Goal: Information Seeking & Learning: Learn about a topic

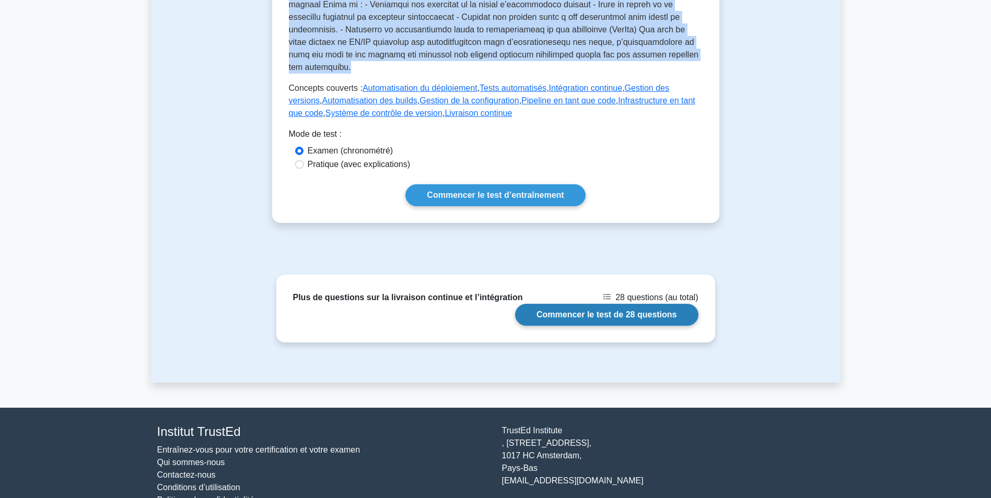
click at [579, 304] on link "Commencer le test de 28 questions" at bounding box center [606, 315] width 183 height 22
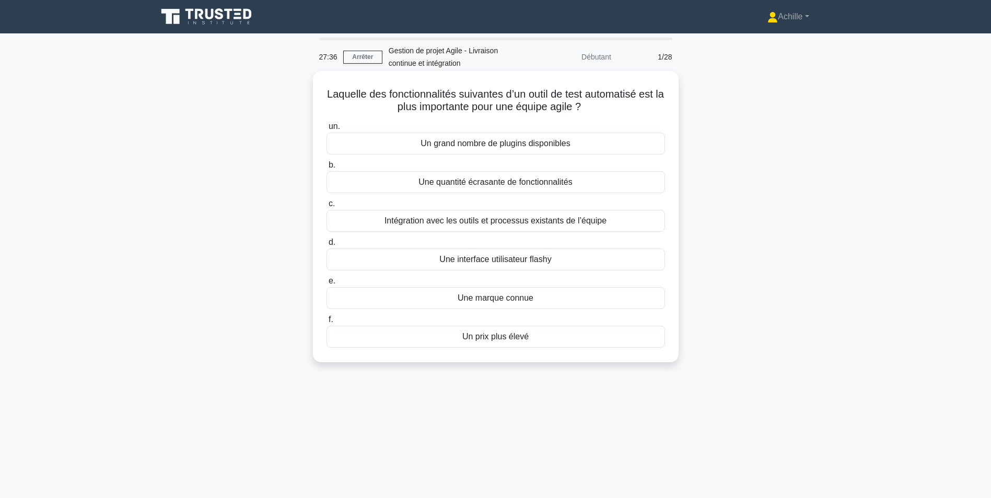
click at [538, 223] on div "Intégration avec les outils et processus existants de l’équipe" at bounding box center [495, 221] width 338 height 22
click at [326, 207] on input "c. Intégration avec les outils et processus existants de l’équipe" at bounding box center [326, 204] width 0 height 7
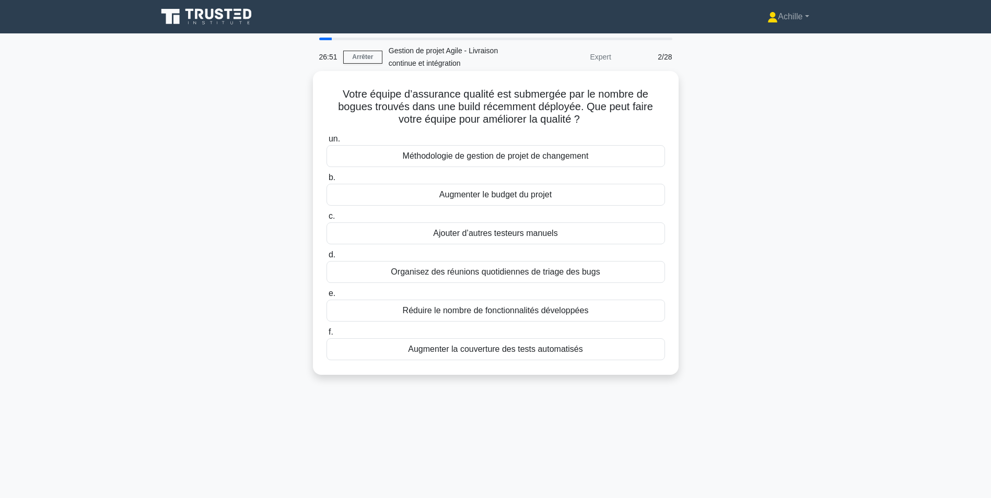
click at [482, 348] on div "Augmenter la couverture des tests automatisés" at bounding box center [495, 349] width 338 height 22
click at [326, 336] on input "f. Augmenter la couverture des tests automatisés" at bounding box center [326, 332] width 0 height 7
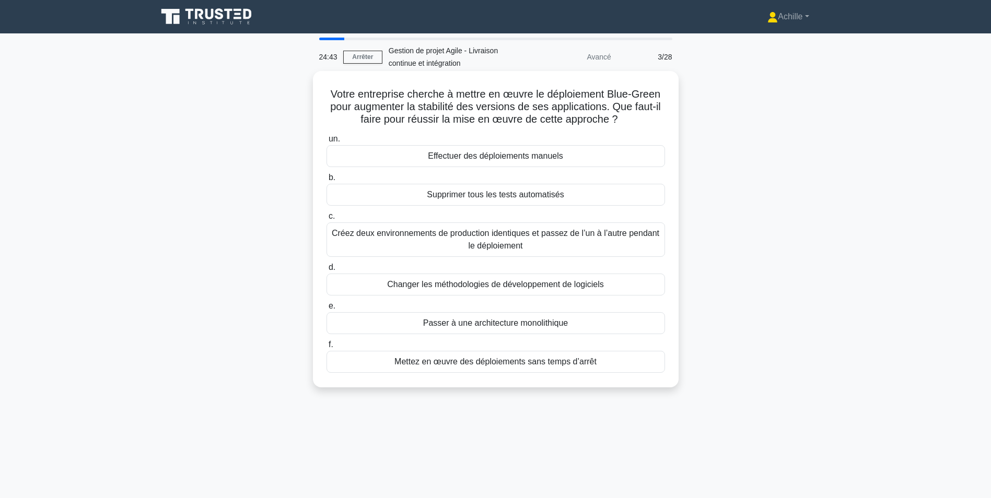
click at [533, 232] on div "Créez deux environnements de production identiques et passez de l’un à l’autre …" at bounding box center [495, 239] width 338 height 34
click at [326, 220] on input "c. Créez deux environnements de production identiques et passez de l’un à l’aut…" at bounding box center [326, 216] width 0 height 7
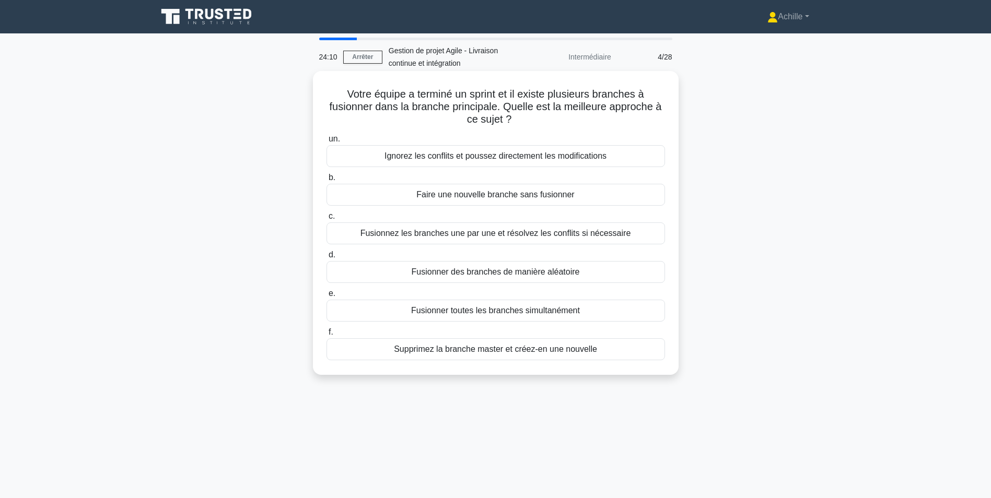
click at [500, 231] on div "Fusionnez les branches une par une et résolvez les conflits si nécessaire" at bounding box center [495, 233] width 338 height 22
click at [326, 220] on input "c. Fusionnez les branches une par une et résolvez les conflits si nécessaire" at bounding box center [326, 216] width 0 height 7
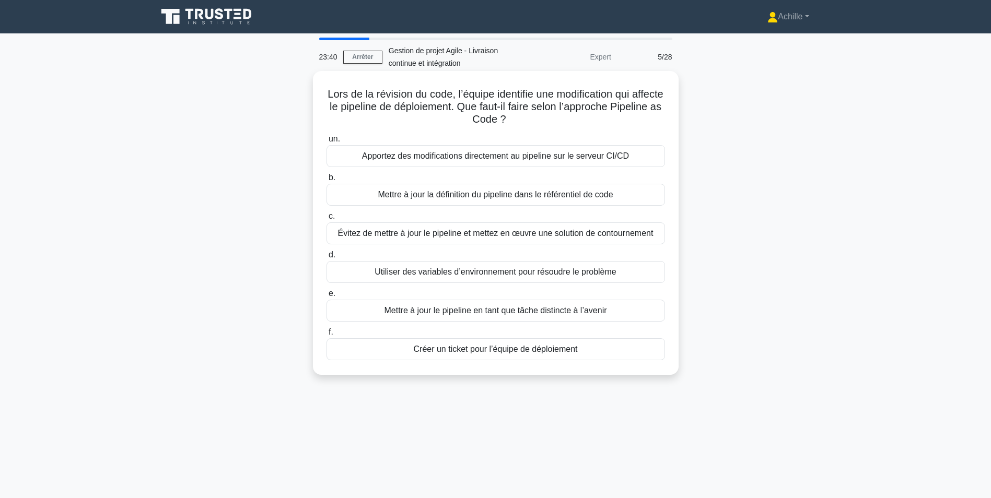
click at [542, 155] on div "Apportez des modifications directement au pipeline sur le serveur CI/CD" at bounding box center [495, 156] width 338 height 22
click at [326, 143] on input "un. Apportez des modifications directement au pipeline sur le serveur CI/CD" at bounding box center [326, 139] width 0 height 7
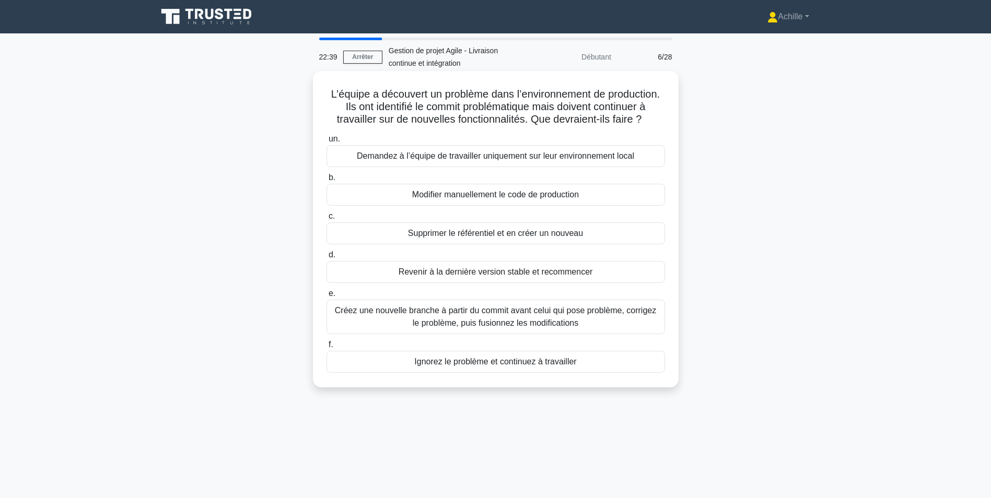
click at [415, 325] on div "Créez une nouvelle branche à partir du commit avant celui qui pose problème, co…" at bounding box center [495, 317] width 338 height 34
click at [326, 297] on input "e. Créez une nouvelle branche à partir du commit avant celui qui pose problème,…" at bounding box center [326, 293] width 0 height 7
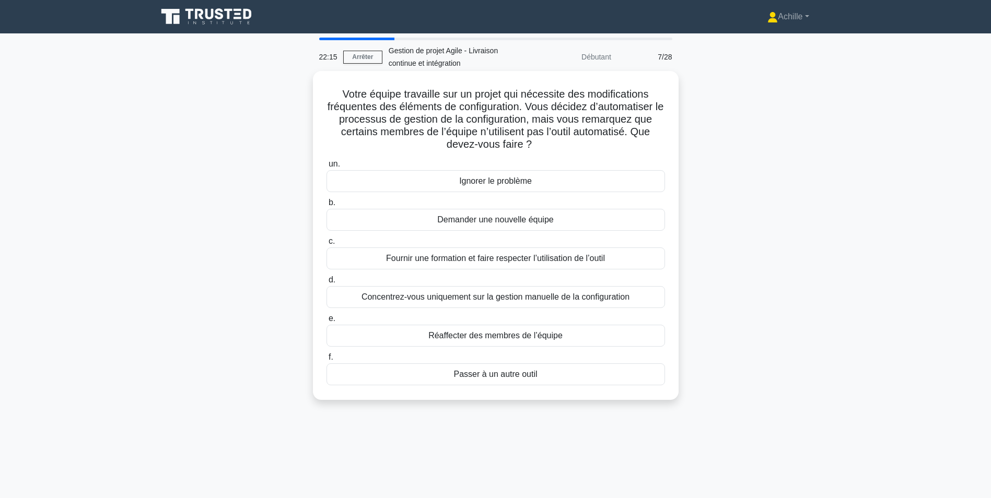
click at [538, 255] on div "Fournir une formation et faire respecter l’utilisation de l’outil" at bounding box center [495, 259] width 338 height 22
click at [326, 245] on input "c. Fournir une formation et faire respecter l’utilisation de l’outil" at bounding box center [326, 241] width 0 height 7
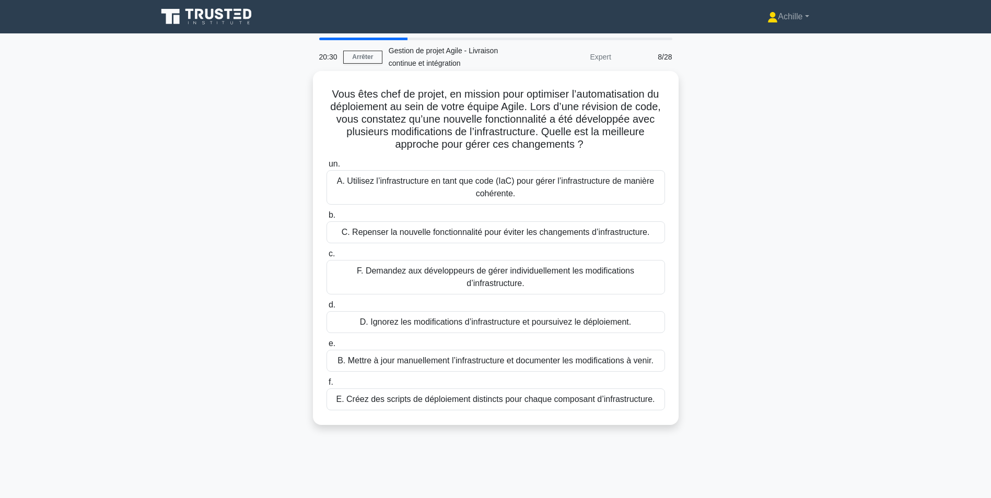
click at [447, 194] on div "A. Utilisez l’infrastructure en tant que code (IaC) pour gérer l’infrastructure…" at bounding box center [495, 187] width 338 height 34
click at [326, 168] on input "un. A. Utilisez l’infrastructure en tant que code (IaC) pour gérer l’infrastruc…" at bounding box center [326, 164] width 0 height 7
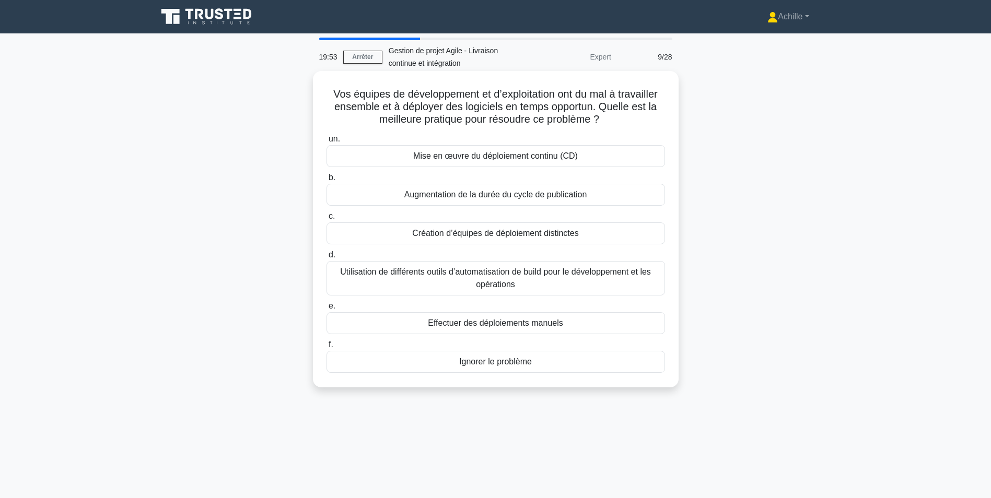
click at [529, 157] on div "Mise en œuvre du déploiement continu (CD)" at bounding box center [495, 156] width 338 height 22
click at [326, 143] on input "un. Mise en œuvre du déploiement continu (CD)" at bounding box center [326, 139] width 0 height 7
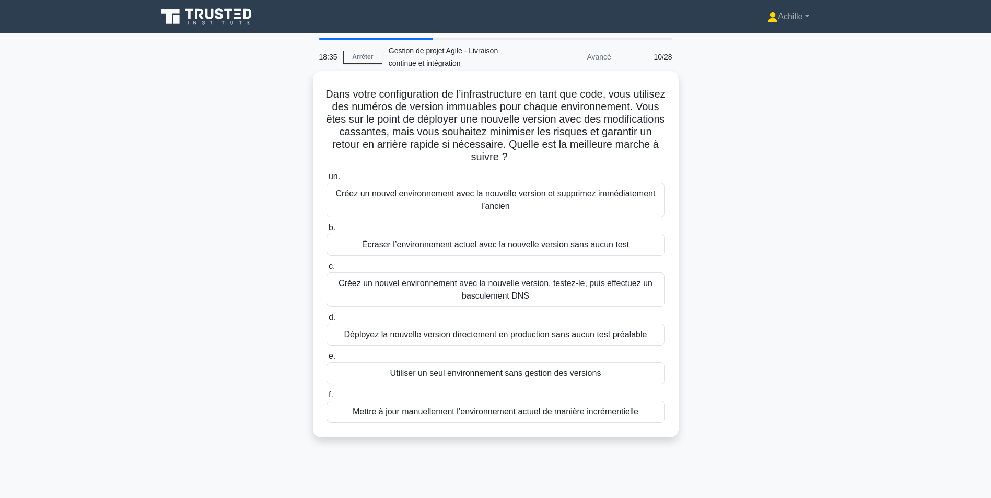
click at [518, 289] on div "Créez un nouvel environnement avec la nouvelle version, testez-le, puis effectu…" at bounding box center [495, 290] width 338 height 34
click at [326, 270] on input "c. Créez un nouvel environnement avec la nouvelle version, testez-le, puis effe…" at bounding box center [326, 266] width 0 height 7
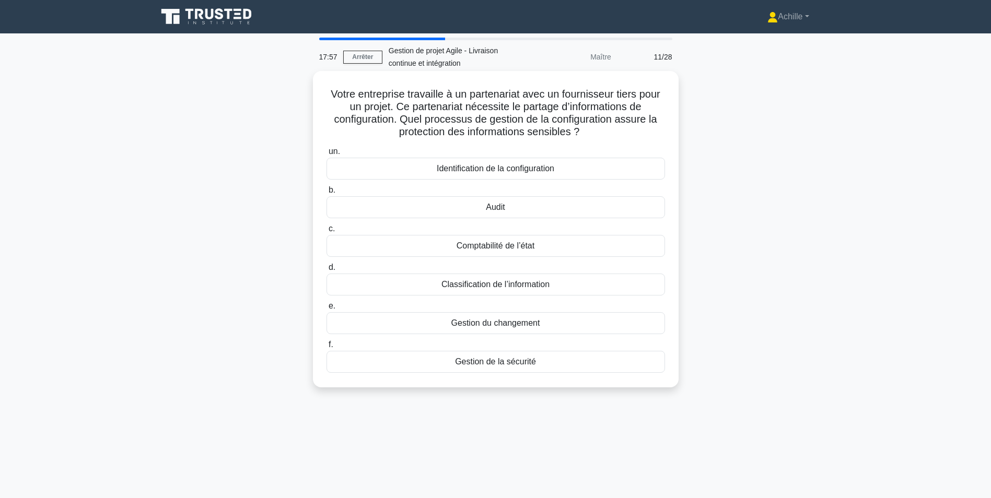
click at [468, 287] on div "Classification de l’information" at bounding box center [495, 285] width 338 height 22
click at [326, 271] on input "d. Classification de l’information" at bounding box center [326, 267] width 0 height 7
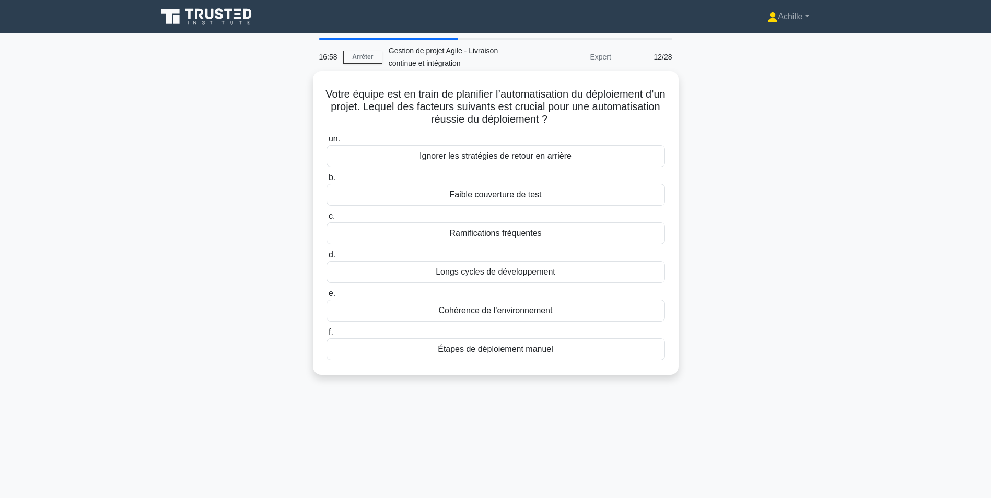
click at [499, 309] on div "Cohérence de l’environnement" at bounding box center [495, 311] width 338 height 22
click at [326, 297] on input "e. Cohérence de l’environnement" at bounding box center [326, 293] width 0 height 7
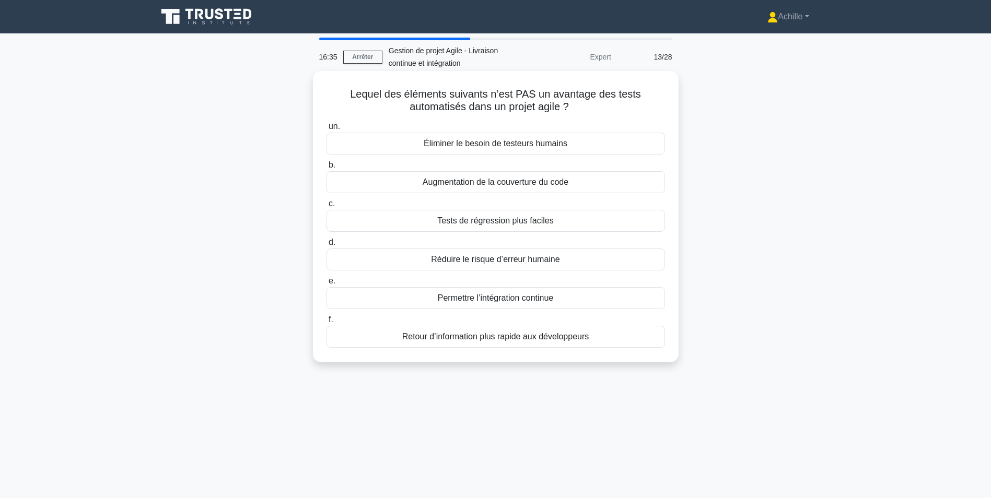
click at [570, 183] on div "Augmentation de la couverture du code" at bounding box center [495, 182] width 338 height 22
click at [326, 169] on input "b. Augmentation de la couverture du code" at bounding box center [326, 165] width 0 height 7
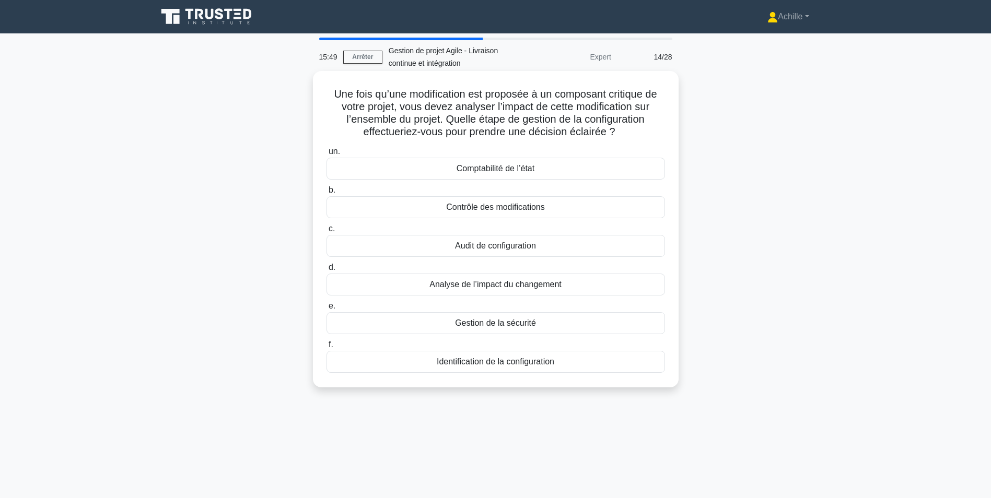
click at [437, 284] on div "Analyse de l’impact du changement" at bounding box center [495, 285] width 338 height 22
click at [326, 271] on input "d. Analyse de l’impact du changement" at bounding box center [326, 267] width 0 height 7
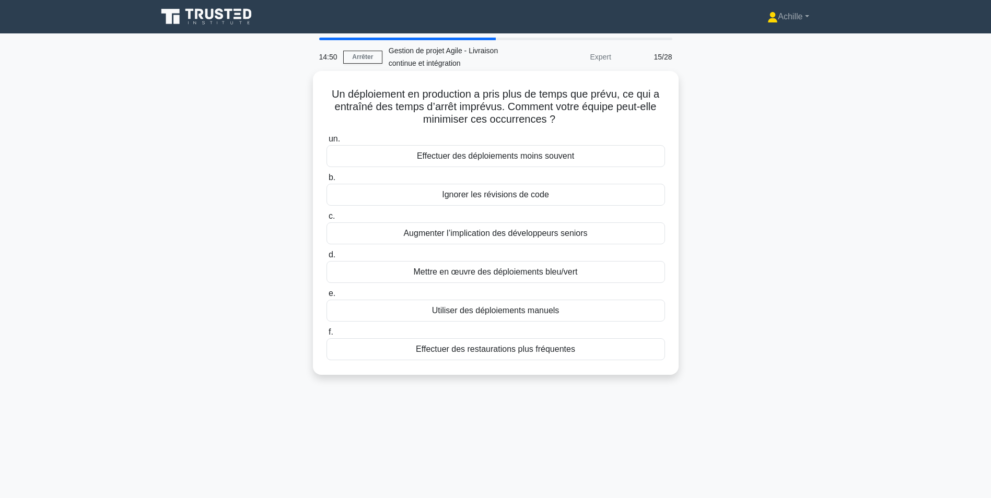
click at [475, 274] on div "Mettre en œuvre des déploiements bleu/vert" at bounding box center [495, 272] width 338 height 22
click at [326, 259] on input "d. Mettre en œuvre des déploiements bleu/vert" at bounding box center [326, 255] width 0 height 7
click at [542, 160] on div "Outil de génération incrémentielle" at bounding box center [495, 156] width 338 height 22
click at [326, 143] on input "un. Outil de génération incrémentielle" at bounding box center [326, 139] width 0 height 7
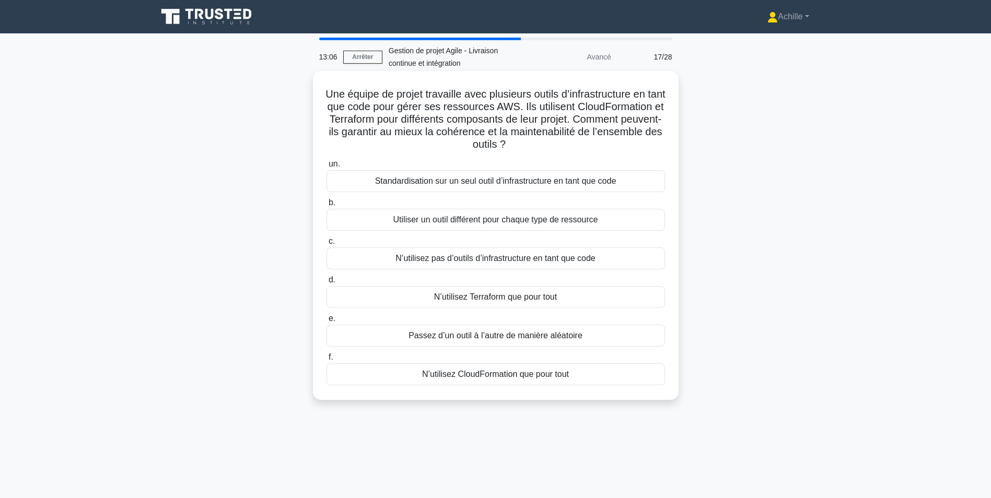
click at [541, 185] on div "Standardisation sur un seul outil d’infrastructure en tant que code" at bounding box center [495, 181] width 338 height 22
click at [326, 168] on input "un. Standardisation sur un seul outil d’infrastructure en tant que code" at bounding box center [326, 164] width 0 height 7
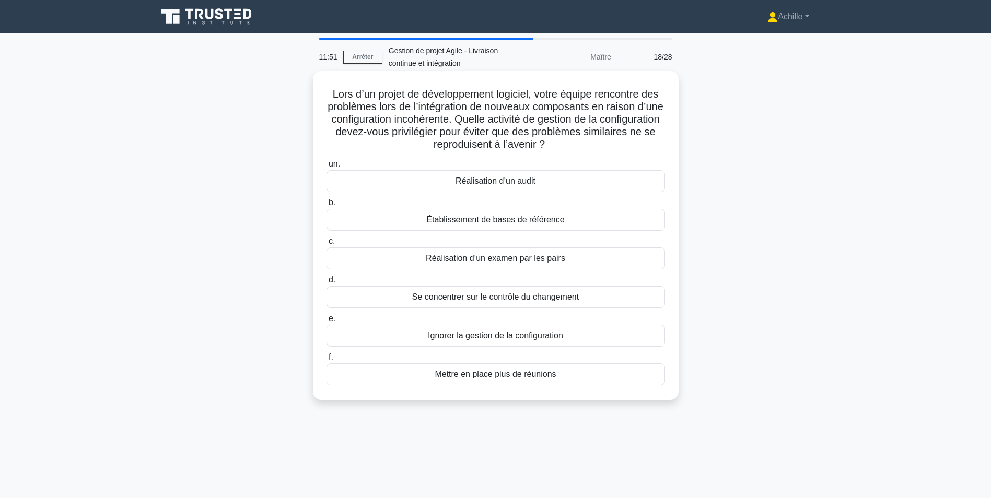
click at [426, 216] on div "Établissement de bases de référence" at bounding box center [495, 220] width 338 height 22
click at [326, 206] on input "b. Établissement de bases de référence" at bounding box center [326, 203] width 0 height 7
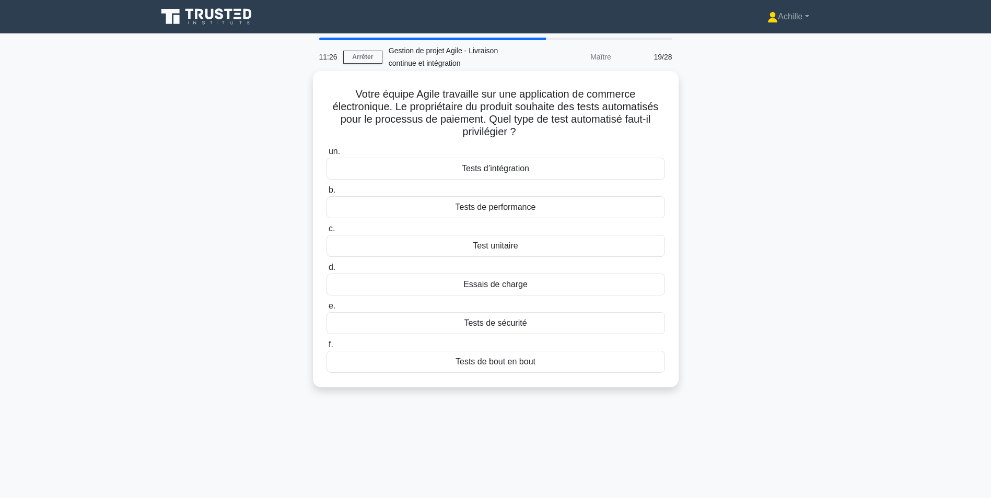
click at [510, 169] on div "Tests d’intégration" at bounding box center [495, 169] width 338 height 22
click at [326, 155] on input "un. Tests d’intégration" at bounding box center [326, 151] width 0 height 7
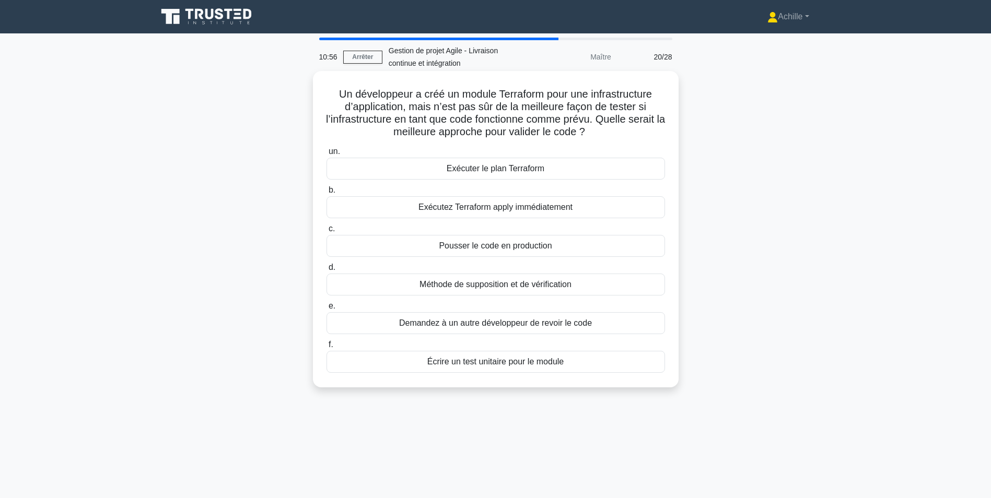
click at [504, 362] on div "Écrire un test unitaire pour le module" at bounding box center [495, 362] width 338 height 22
click at [326, 348] on input "f. Écrire un test unitaire pour le module" at bounding box center [326, 345] width 0 height 7
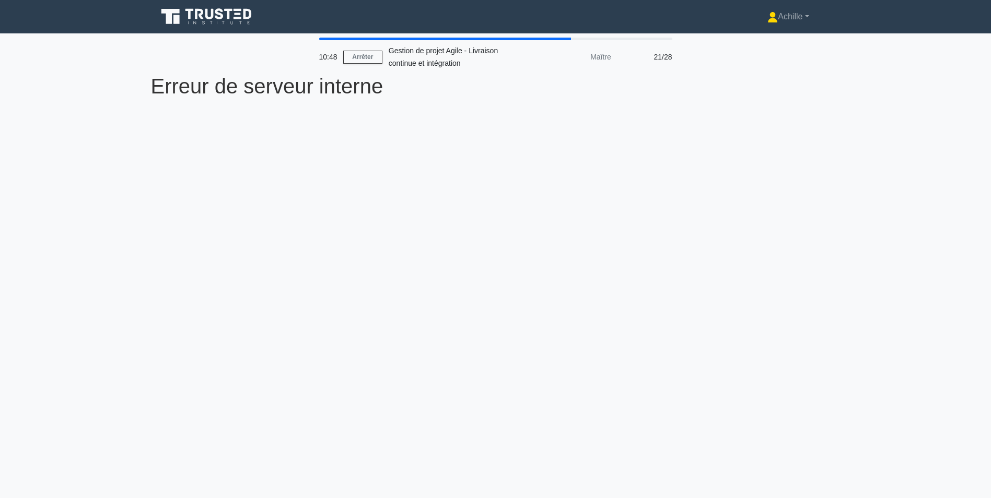
click at [509, 124] on div "10:48 Arrêter Gestion de projet Agile - Livraison continue et intégration Maîtr…" at bounding box center [495, 299] width 689 height 522
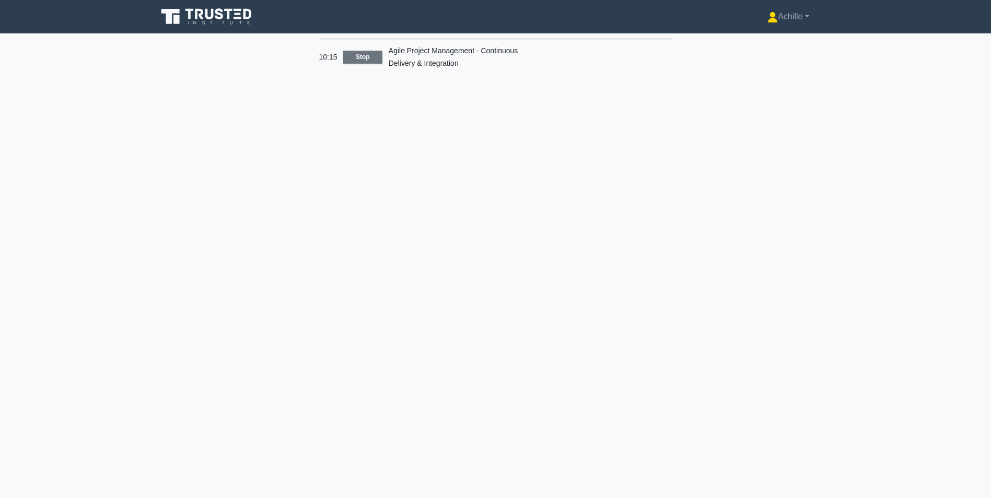
click at [361, 55] on link "Stop" at bounding box center [362, 57] width 39 height 13
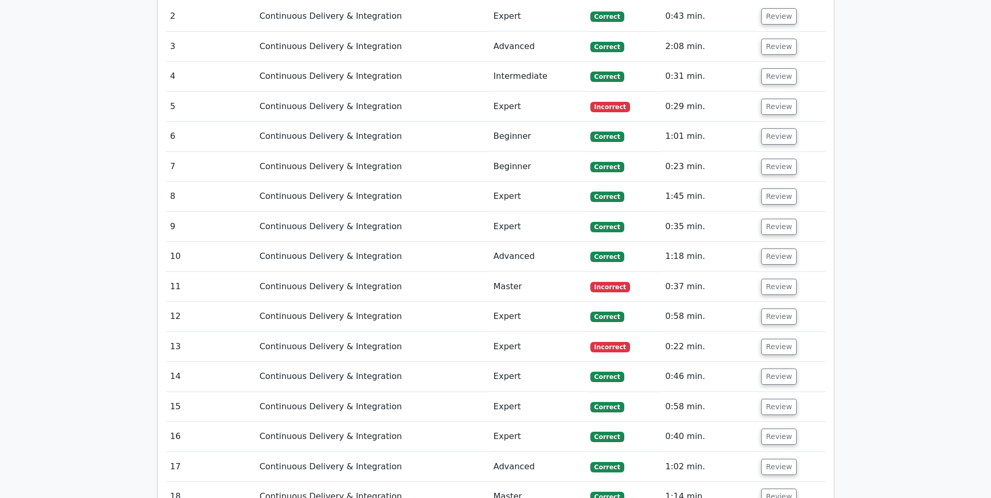
scroll to position [1301, 0]
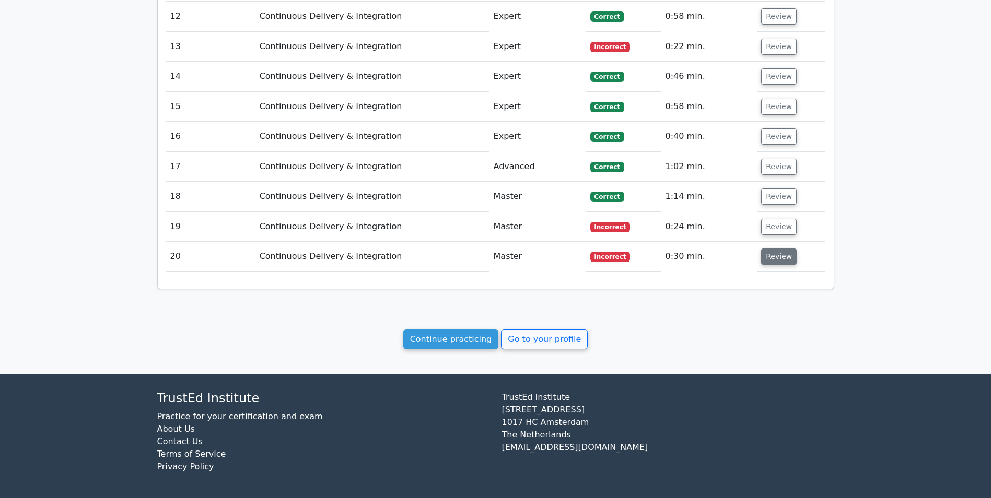
click at [776, 249] on button "Review" at bounding box center [779, 257] width 36 height 16
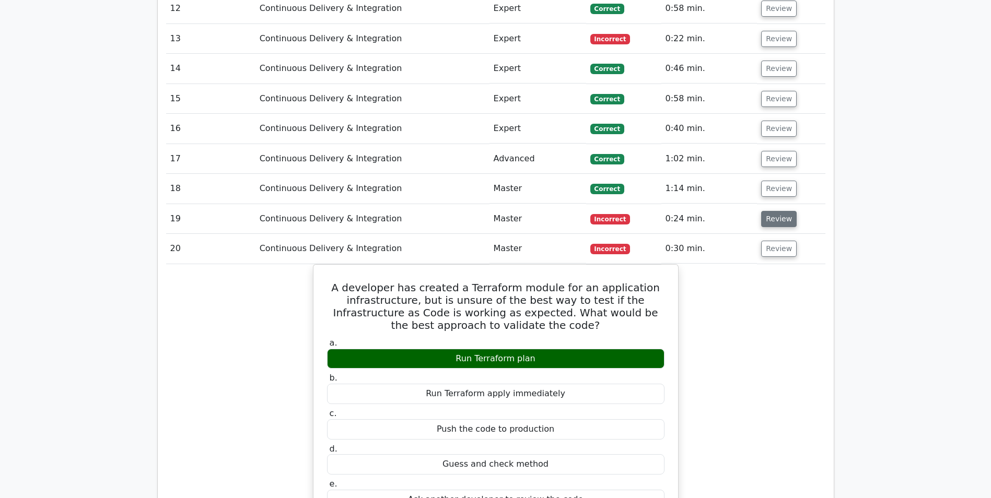
click at [766, 222] on button "Review" at bounding box center [779, 219] width 36 height 16
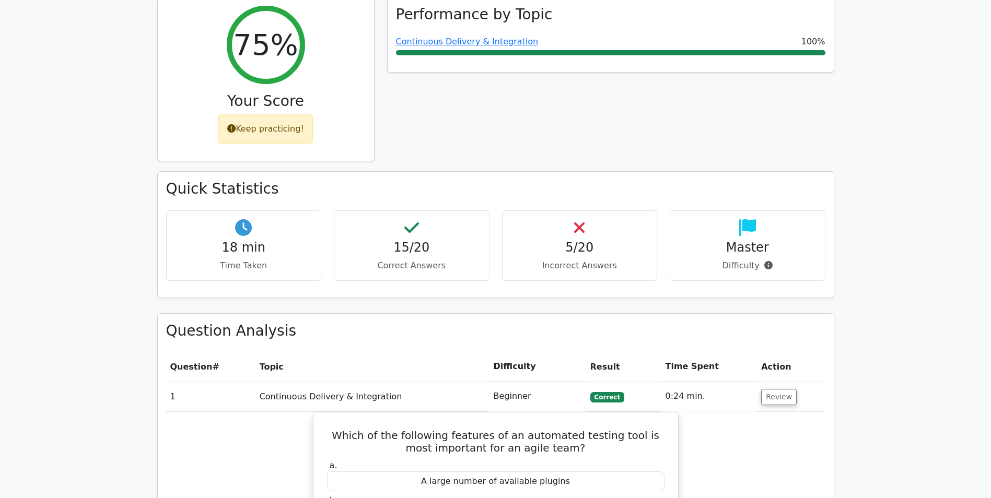
scroll to position [157, 0]
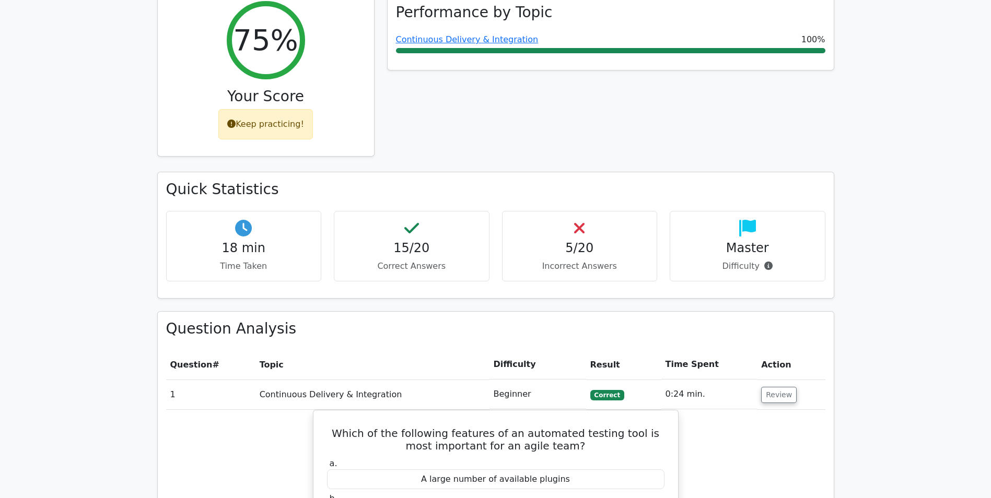
click at [259, 123] on div "Keep practicing!" at bounding box center [265, 124] width 95 height 30
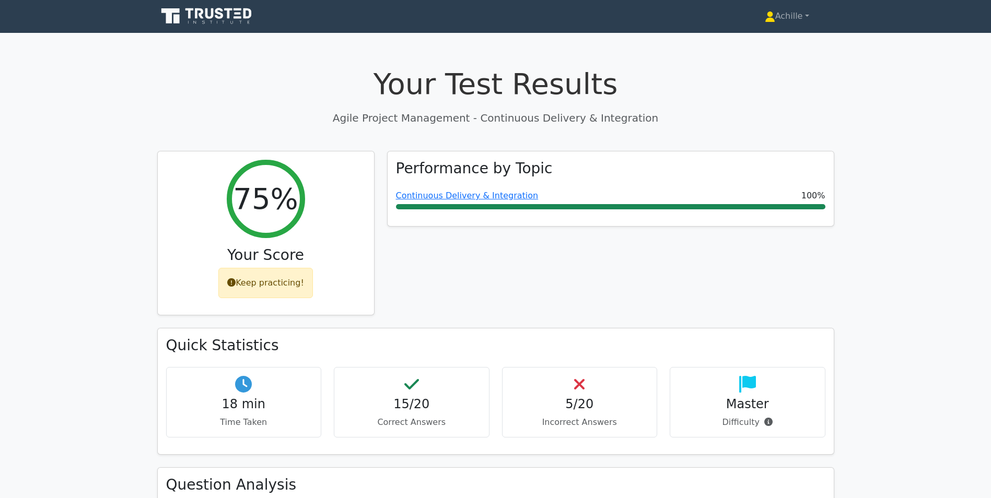
scroll to position [0, 0]
